Goal: Complete application form: Complete application form

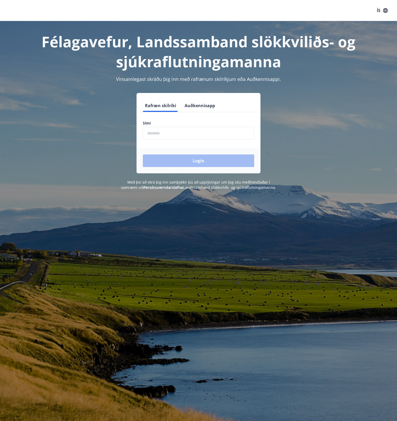
click at [189, 138] on input "phone" at bounding box center [198, 133] width 111 height 13
type input "********"
click at [173, 157] on button "Login" at bounding box center [198, 160] width 111 height 13
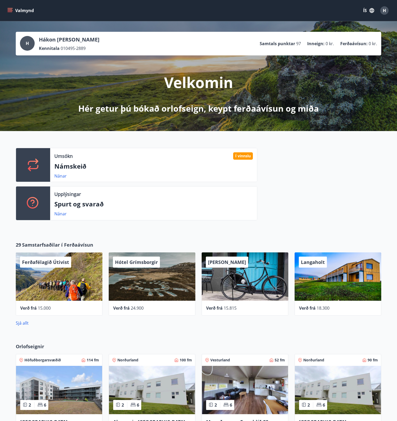
click at [10, 11] on icon "menu" at bounding box center [11, 10] width 6 height 1
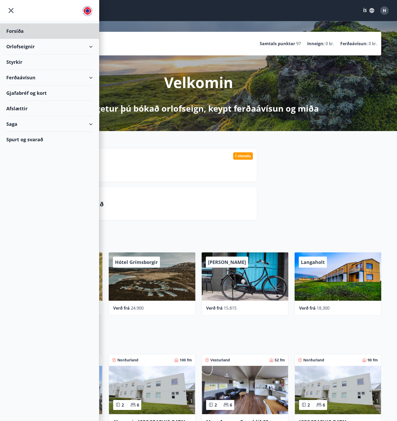
click at [24, 59] on div "Styrkir" at bounding box center [49, 61] width 86 height 15
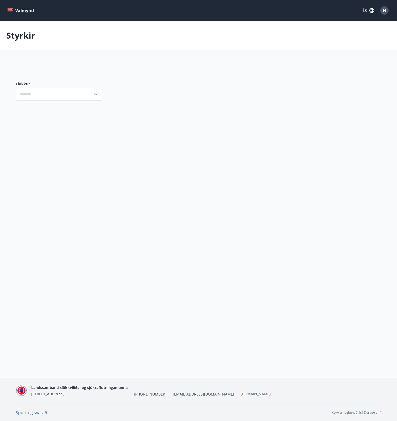
type input "***"
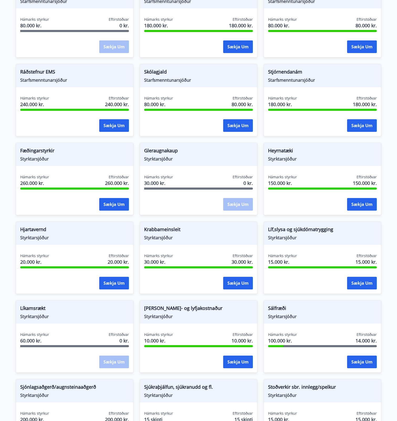
scroll to position [203, 0]
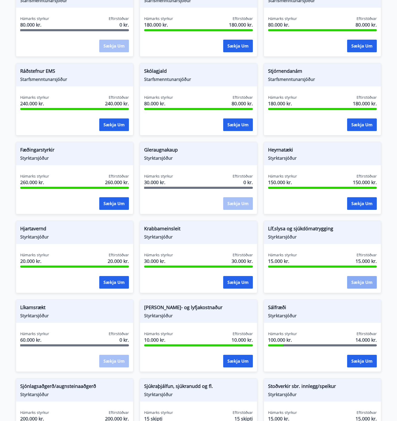
click at [361, 279] on button "Sækja um" at bounding box center [362, 282] width 30 height 13
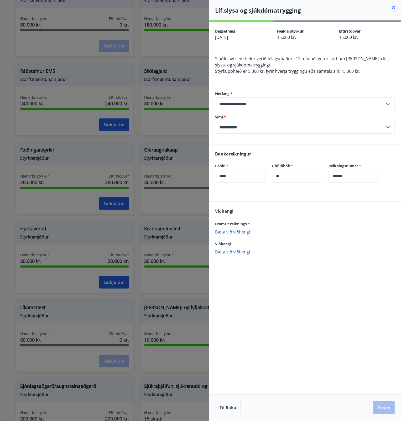
click at [235, 230] on p "Bæta við viðhengi" at bounding box center [305, 231] width 180 height 5
click at [228, 257] on p "Bæta við viðhengi" at bounding box center [305, 257] width 180 height 5
click at [384, 409] on button "Áfram" at bounding box center [384, 407] width 22 height 13
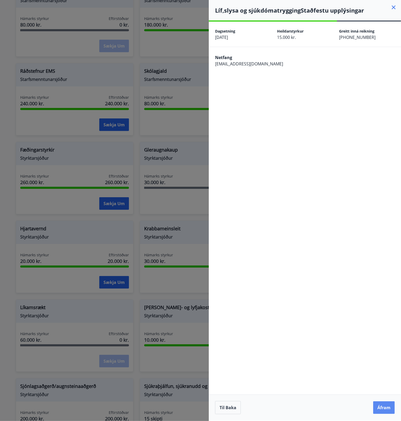
click at [387, 407] on button "Áfram" at bounding box center [384, 407] width 22 height 13
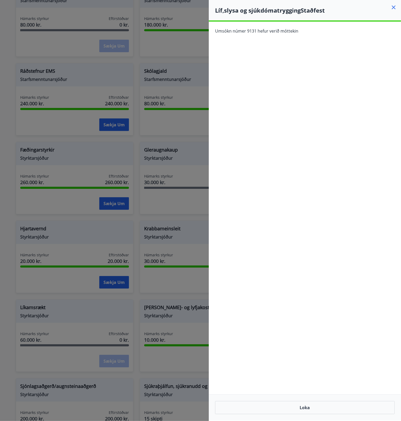
click at [395, 6] on icon at bounding box center [394, 8] width 4 height 4
